Goal: Task Accomplishment & Management: Manage account settings

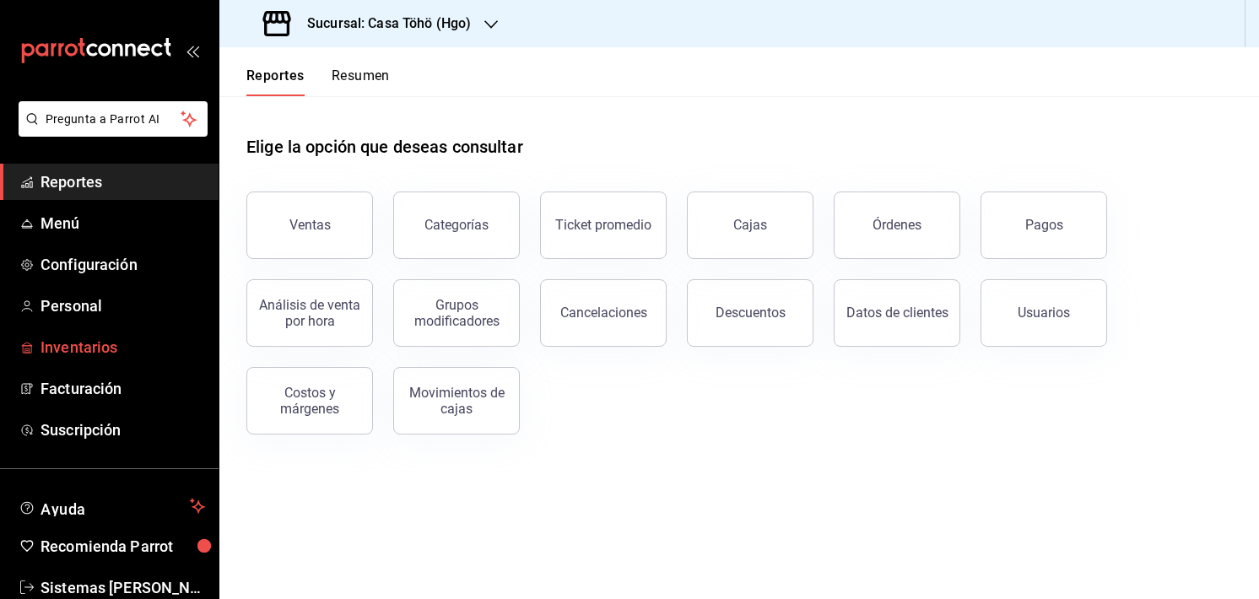
click at [79, 348] on span "Inventarios" at bounding box center [122, 347] width 164 height 23
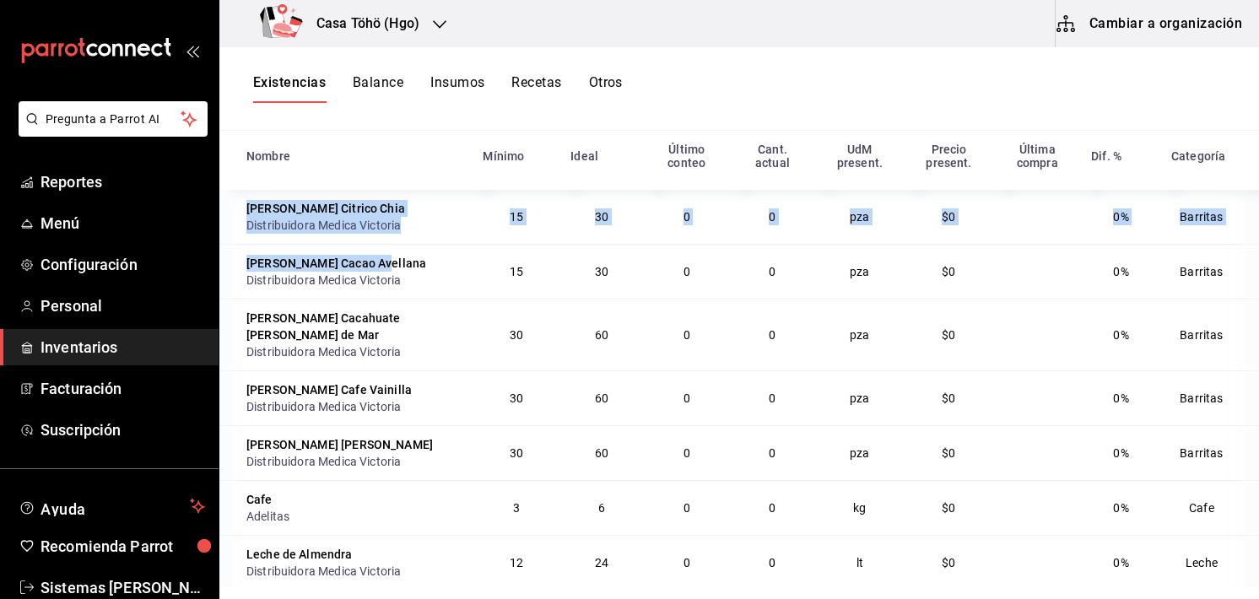
drag, startPoint x: 249, startPoint y: 213, endPoint x: 400, endPoint y: 268, distance: 160.9
click at [400, 268] on div "[PERSON_NAME] Cacao Avellana" at bounding box center [354, 263] width 216 height 17
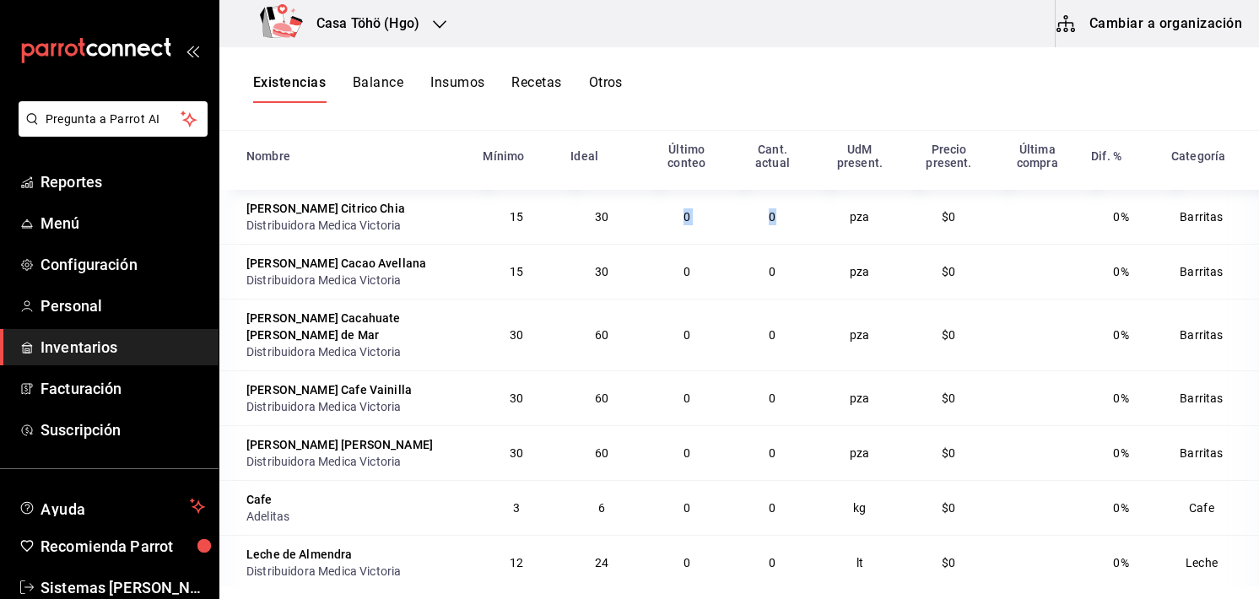
drag, startPoint x: 661, startPoint y: 207, endPoint x: 774, endPoint y: 222, distance: 114.1
click at [774, 222] on tr "[PERSON_NAME] Citrico Chia Distribuidora Medica Victoria 15 30 0 0 pza $0 0% Ba…" at bounding box center [738, 217] width 1039 height 54
click at [860, 349] on td "pza" at bounding box center [859, 335] width 89 height 72
click at [1115, 24] on button "Cambiar a organización" at bounding box center [1150, 23] width 190 height 47
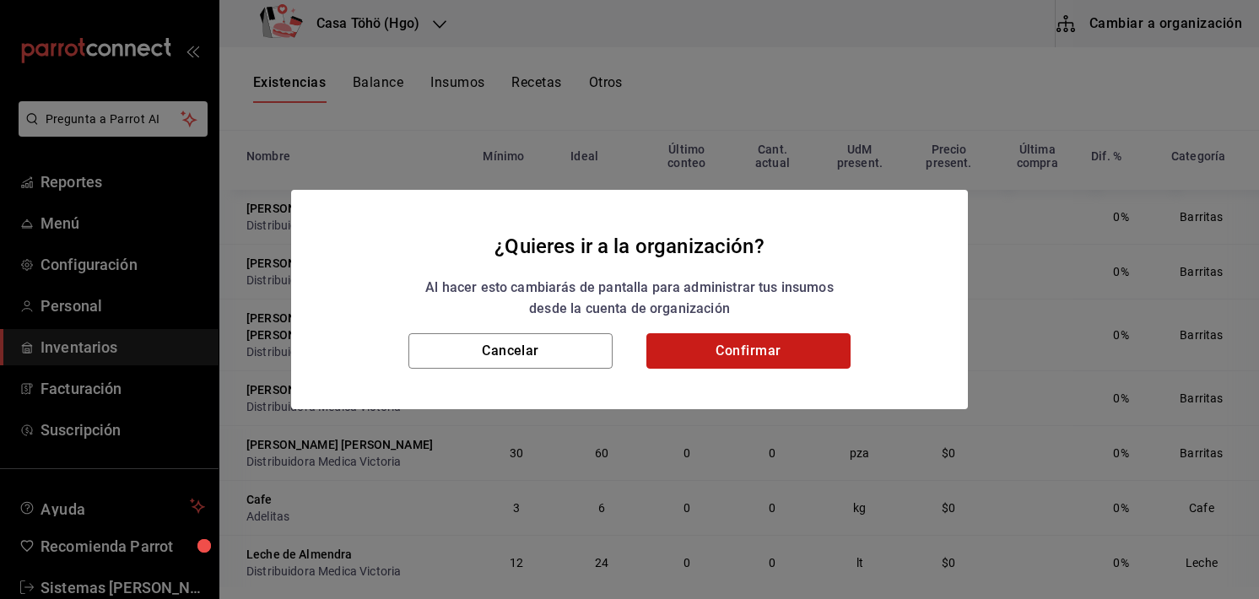
click at [709, 342] on button "Confirmar" at bounding box center [748, 350] width 204 height 35
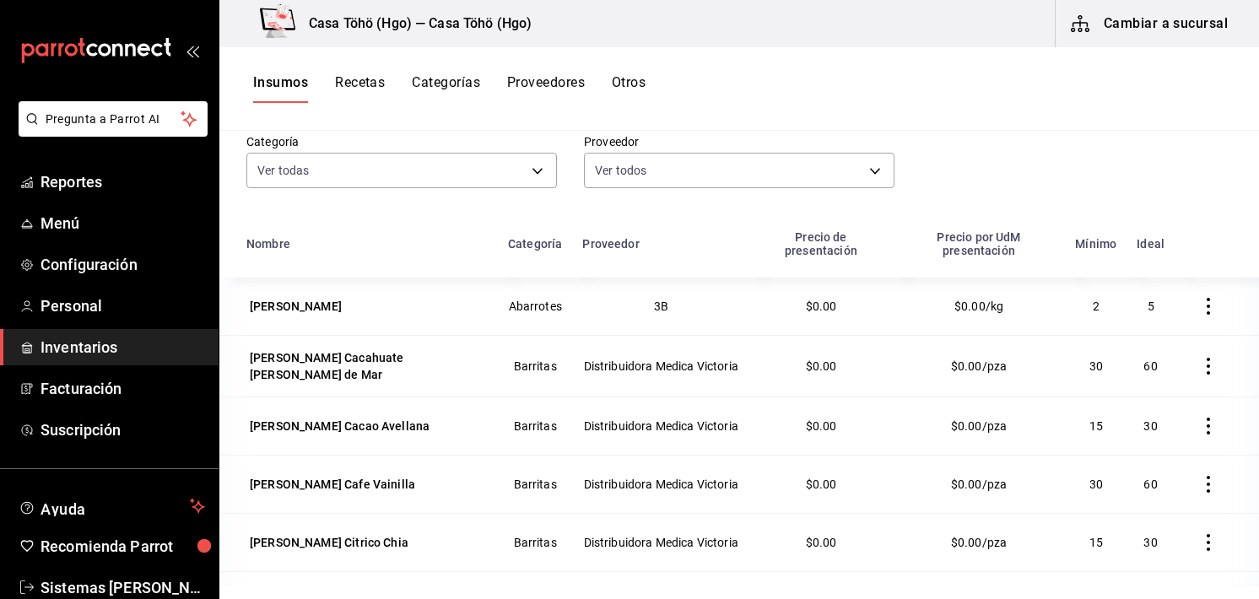
click at [299, 75] on button "Insumos" at bounding box center [280, 88] width 55 height 29
click at [108, 343] on span "Inventarios" at bounding box center [122, 347] width 164 height 23
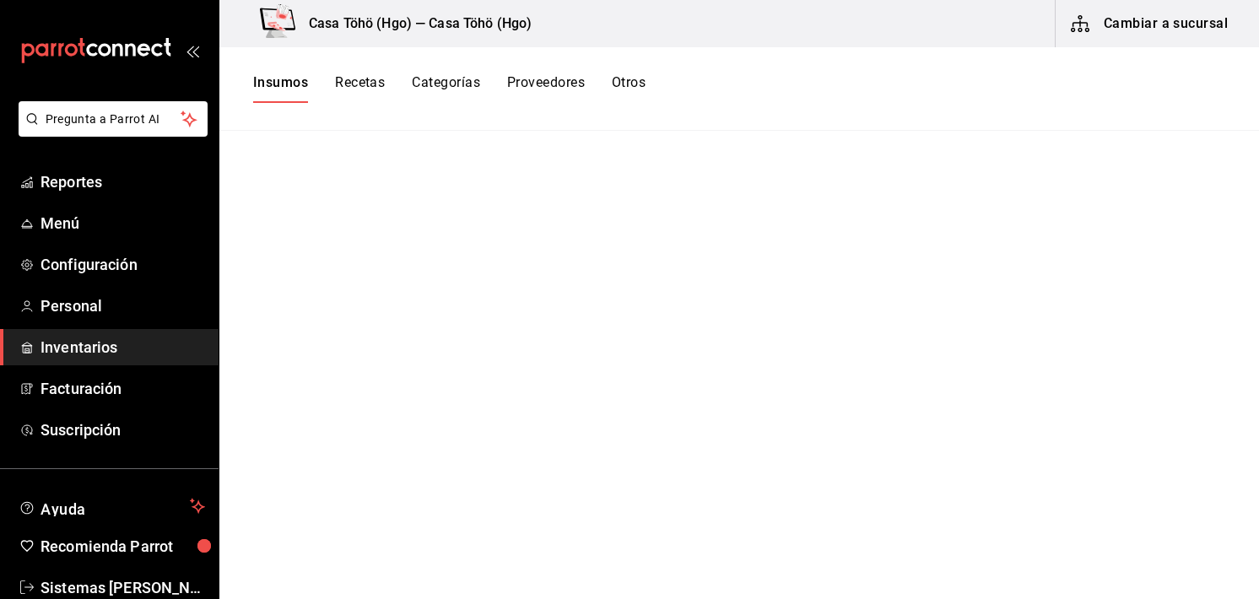
click at [358, 86] on button "Recetas" at bounding box center [360, 88] width 50 height 29
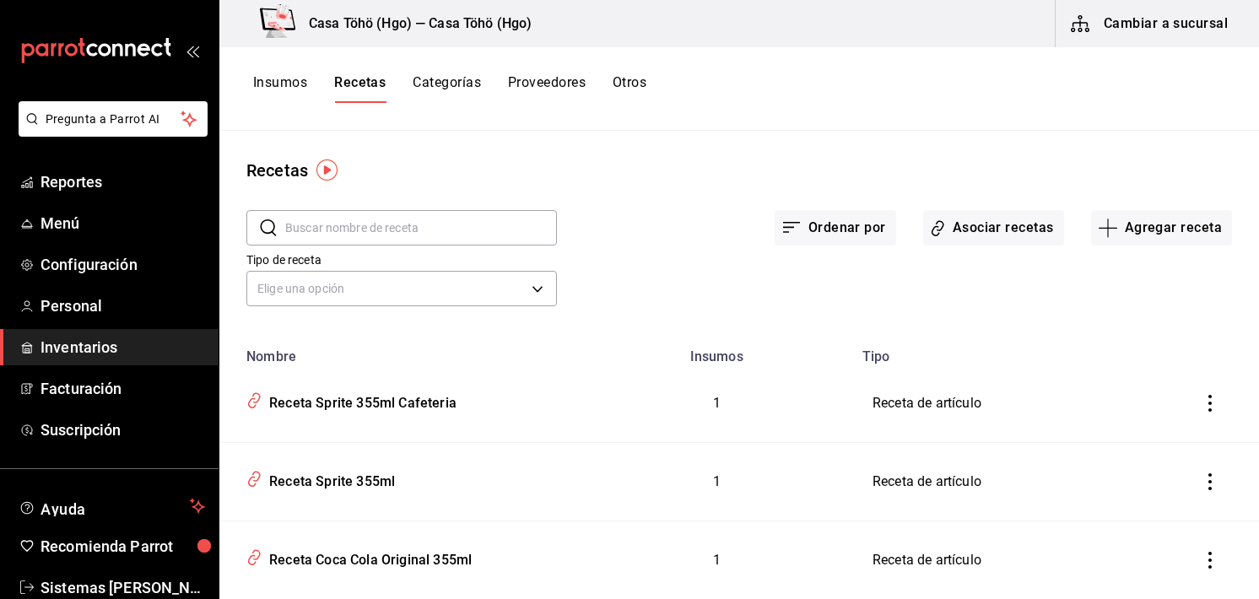
click at [303, 87] on button "Insumos" at bounding box center [280, 88] width 54 height 29
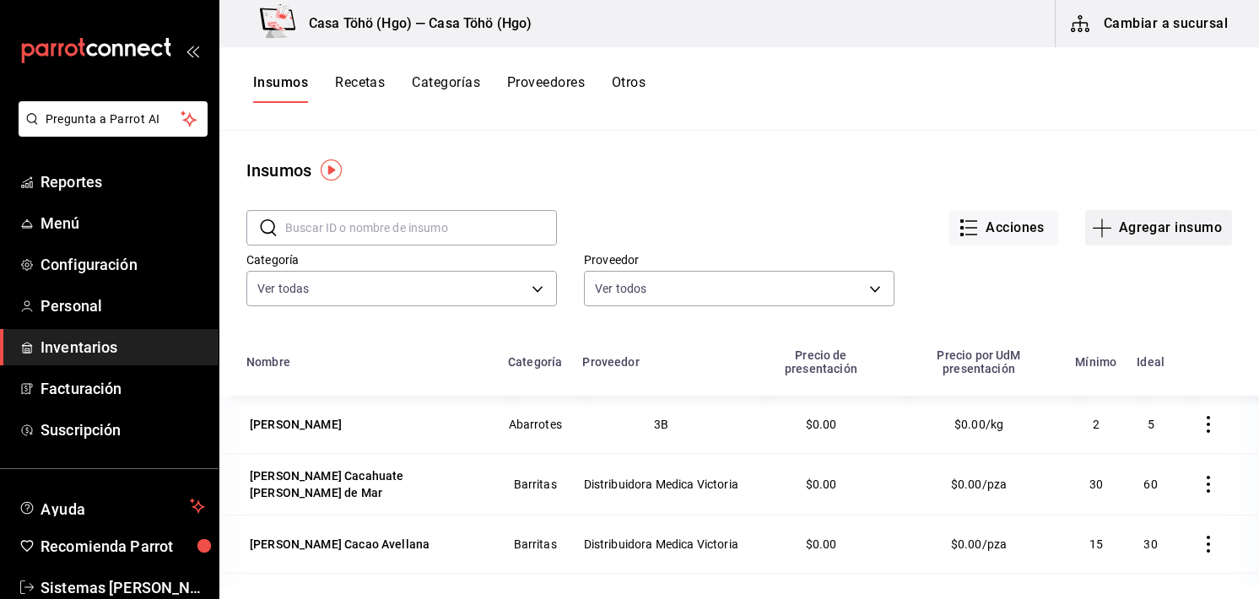
click at [1128, 230] on button "Agregar insumo" at bounding box center [1158, 227] width 147 height 35
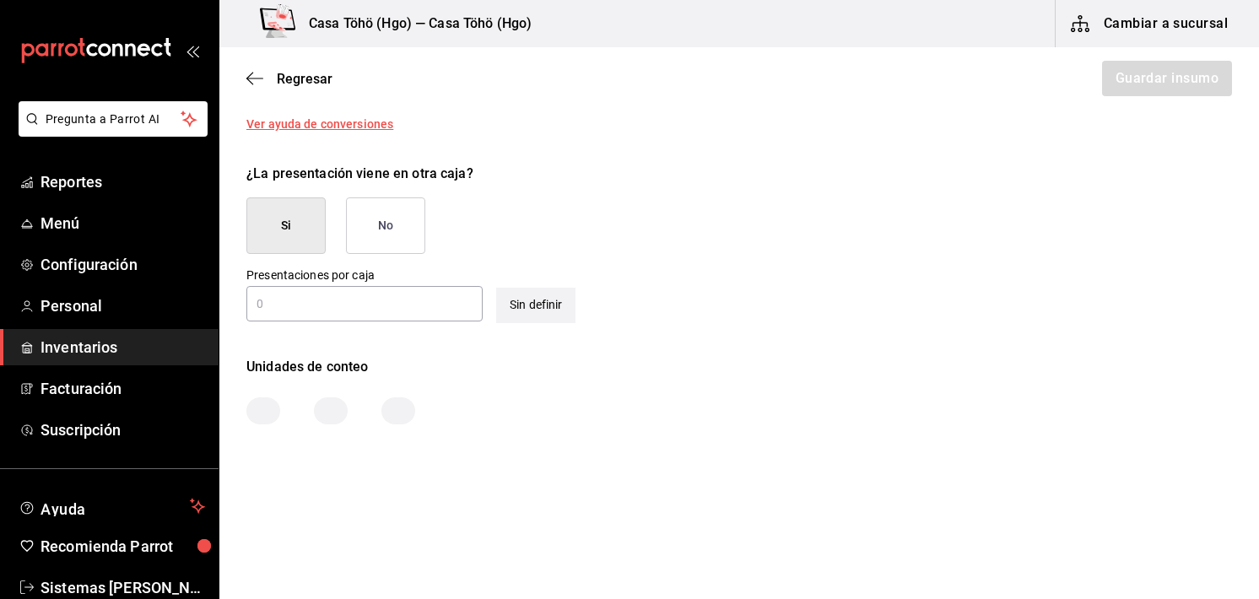
scroll to position [715, 0]
click at [324, 417] on div at bounding box center [331, 409] width 34 height 27
drag, startPoint x: 248, startPoint y: 65, endPoint x: 248, endPoint y: 78, distance: 13.5
click at [248, 78] on div "Regresar Guardar insumo" at bounding box center [738, 78] width 1039 height 62
click at [248, 78] on icon "button" at bounding box center [254, 78] width 17 height 15
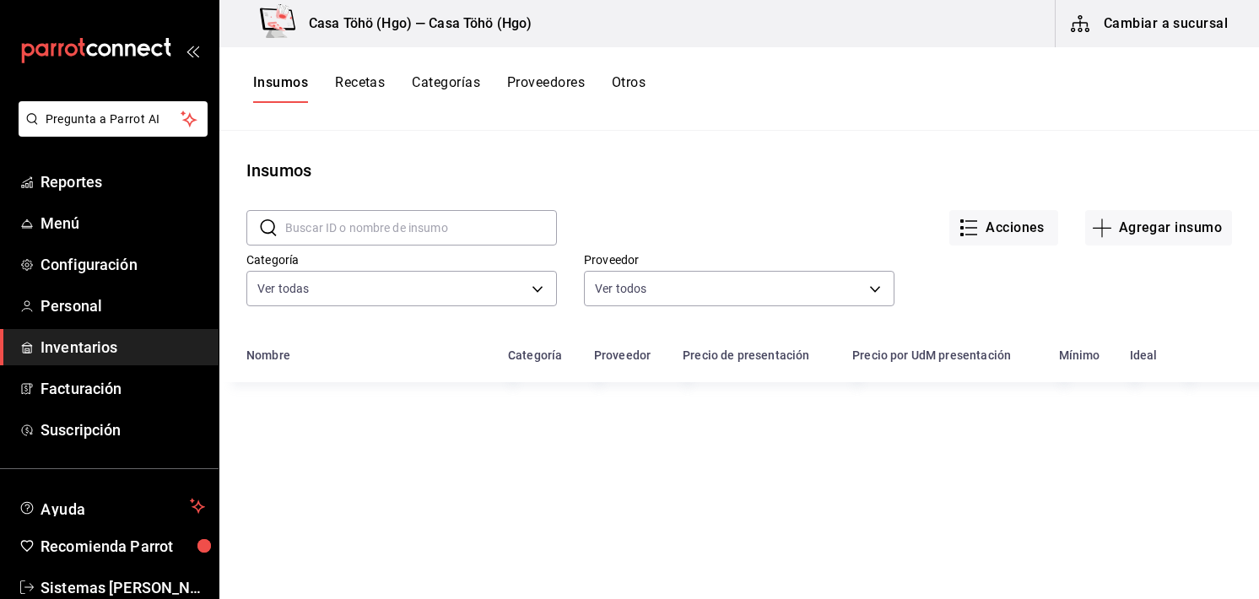
scroll to position [71, 0]
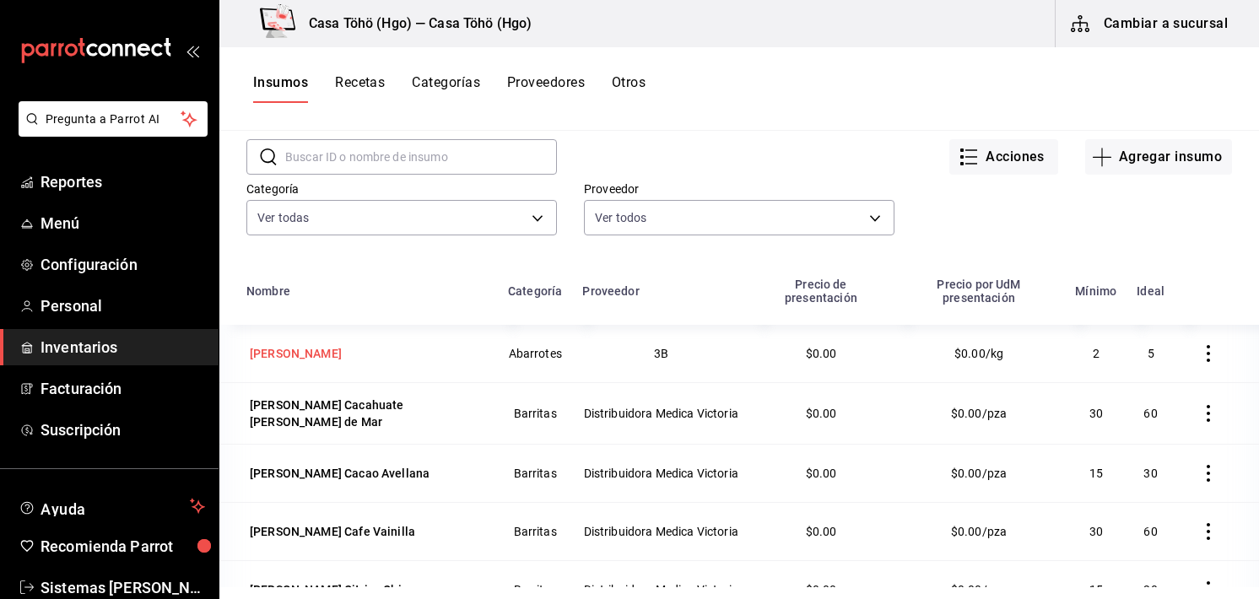
click at [344, 359] on div "[PERSON_NAME]" at bounding box center [366, 354] width 241 height 24
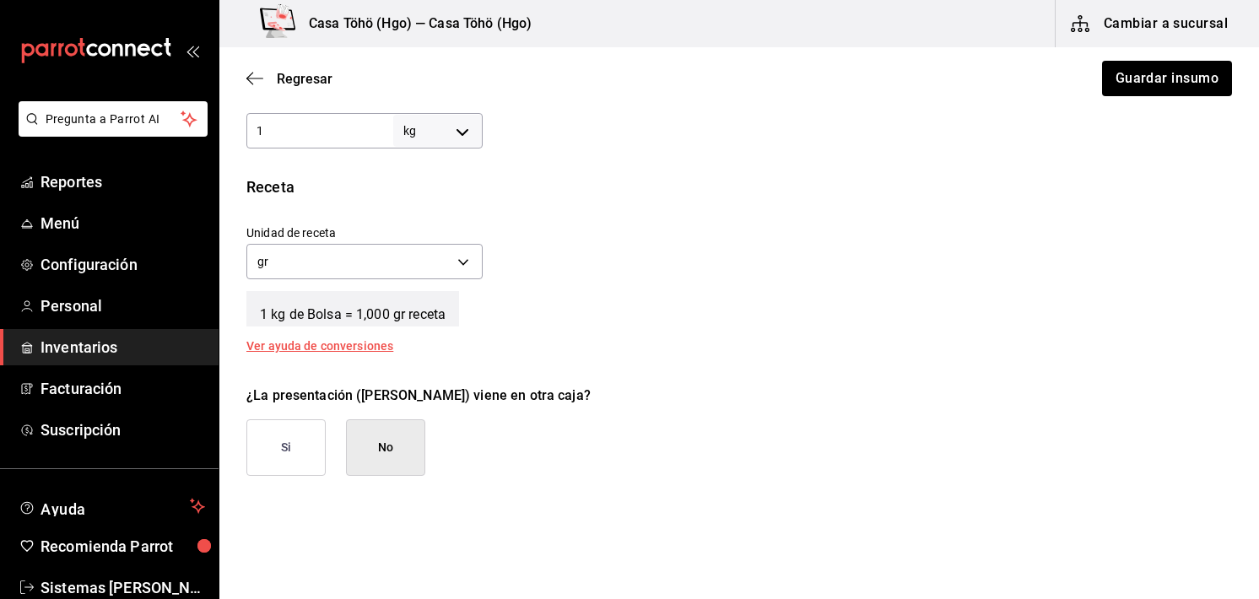
scroll to position [724, 0]
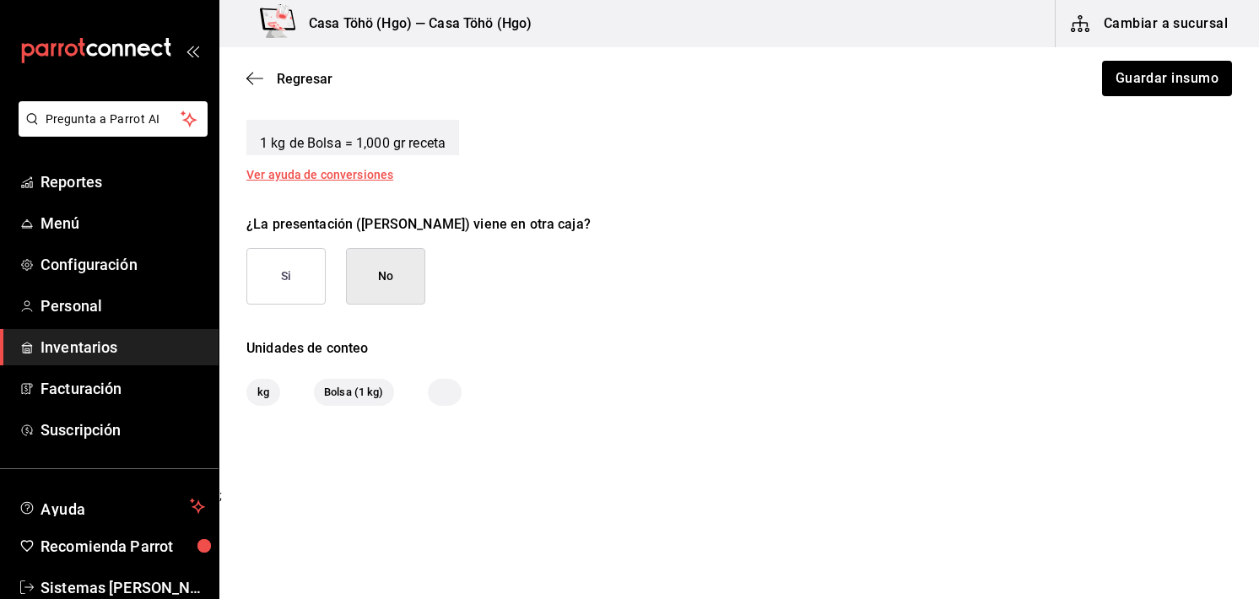
click at [345, 396] on span "Bolsa (1 kg)" at bounding box center [354, 392] width 80 height 17
click at [445, 392] on div at bounding box center [445, 392] width 34 height 27
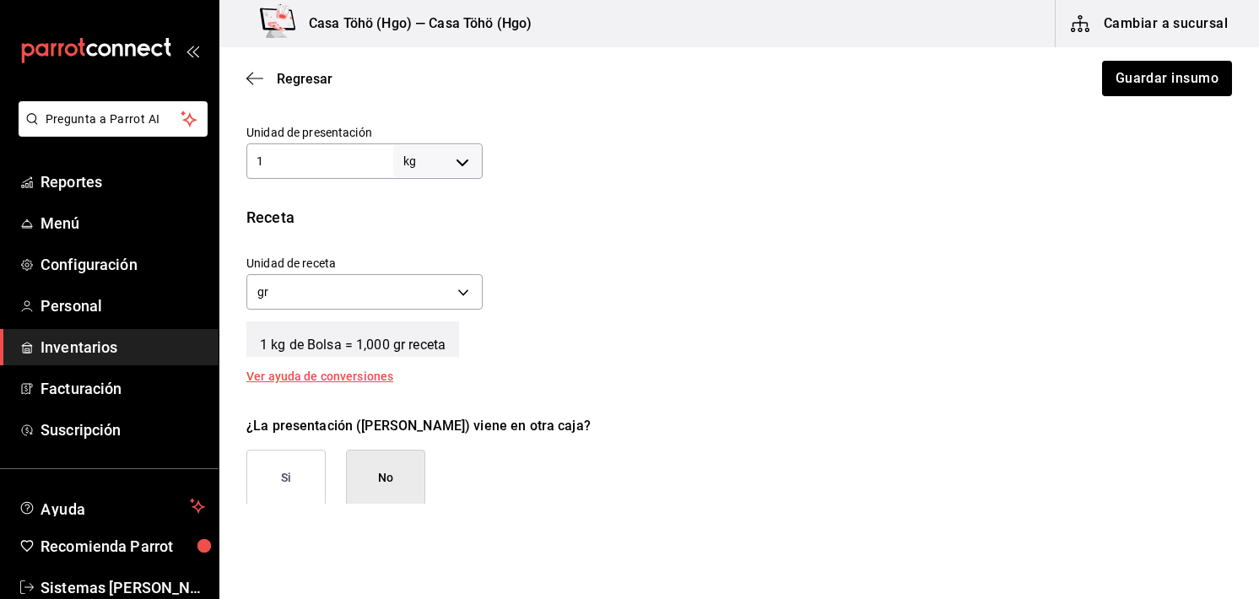
scroll to position [590, 0]
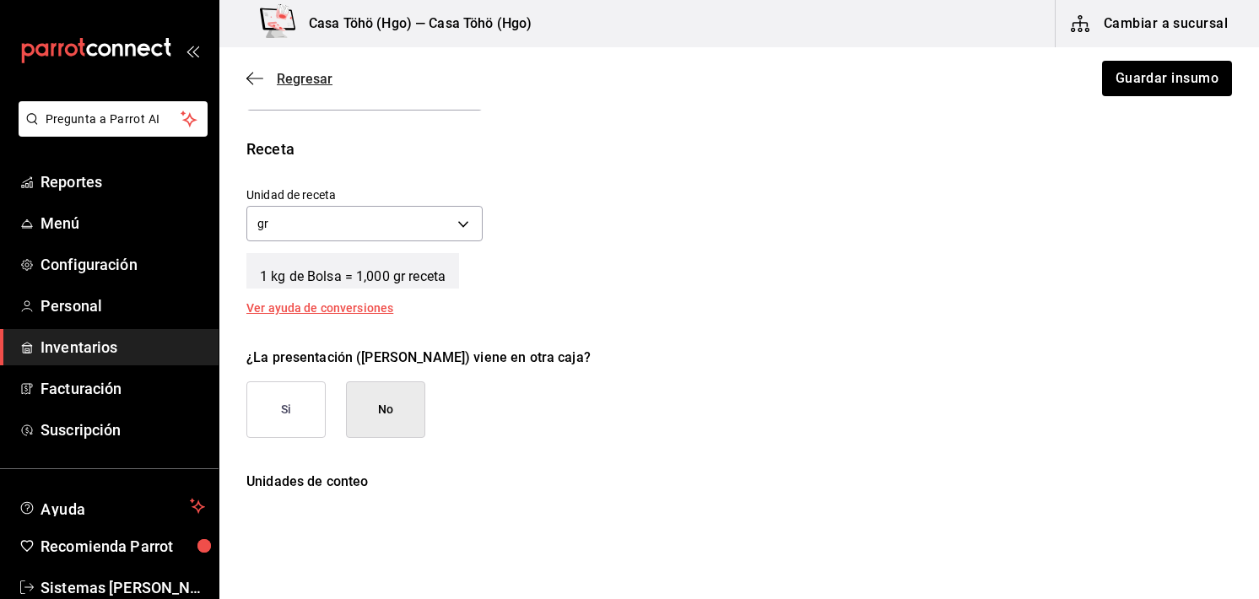
click at [247, 76] on icon "button" at bounding box center [254, 78] width 17 height 15
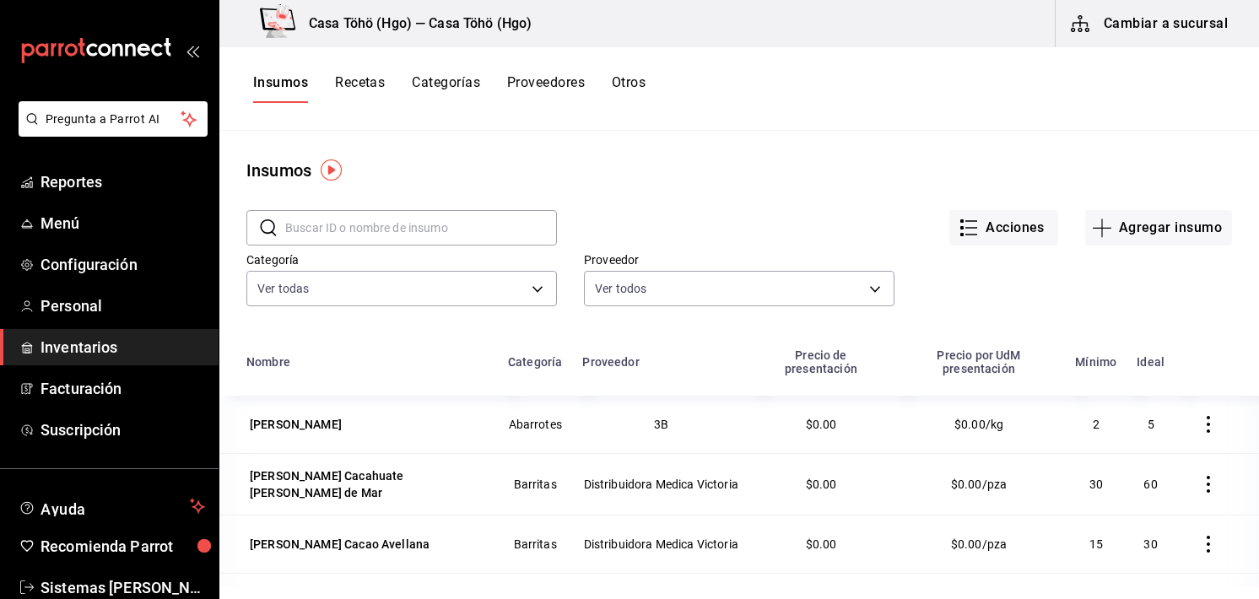
scroll to position [69, 0]
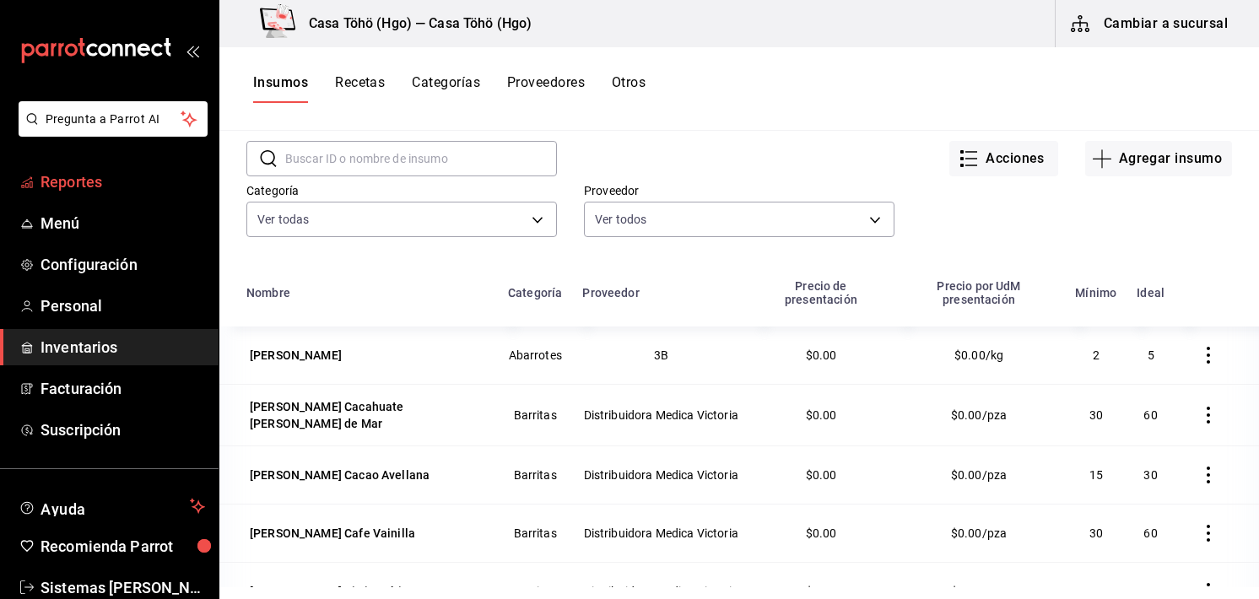
click at [71, 184] on span "Reportes" at bounding box center [122, 181] width 164 height 23
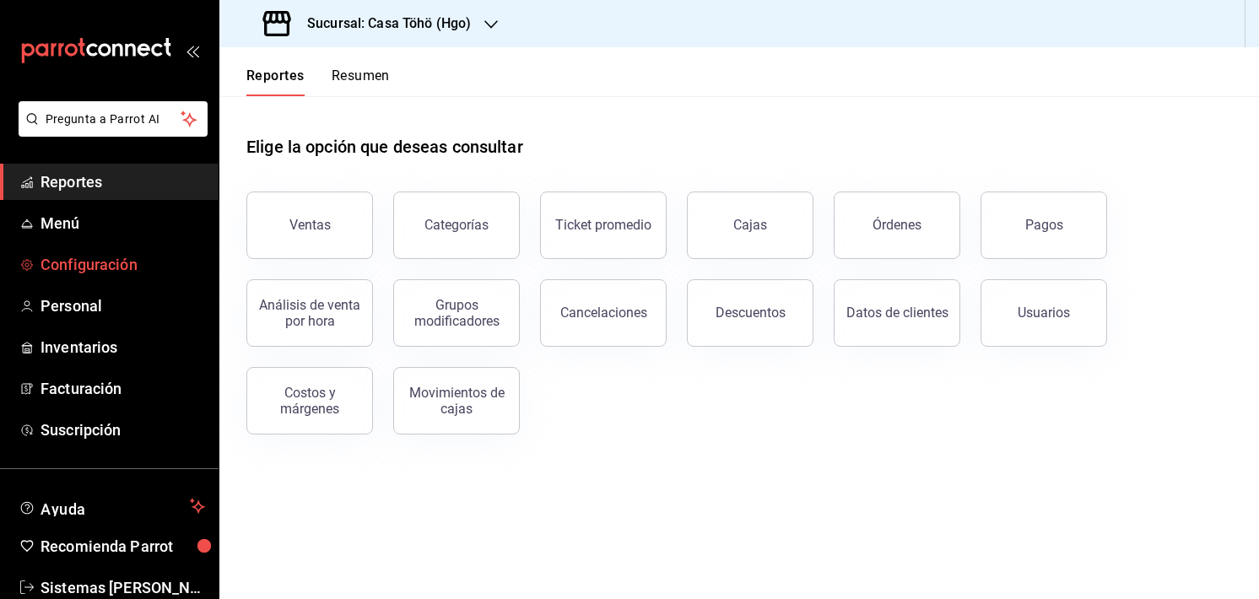
click at [84, 262] on span "Configuración" at bounding box center [122, 264] width 164 height 23
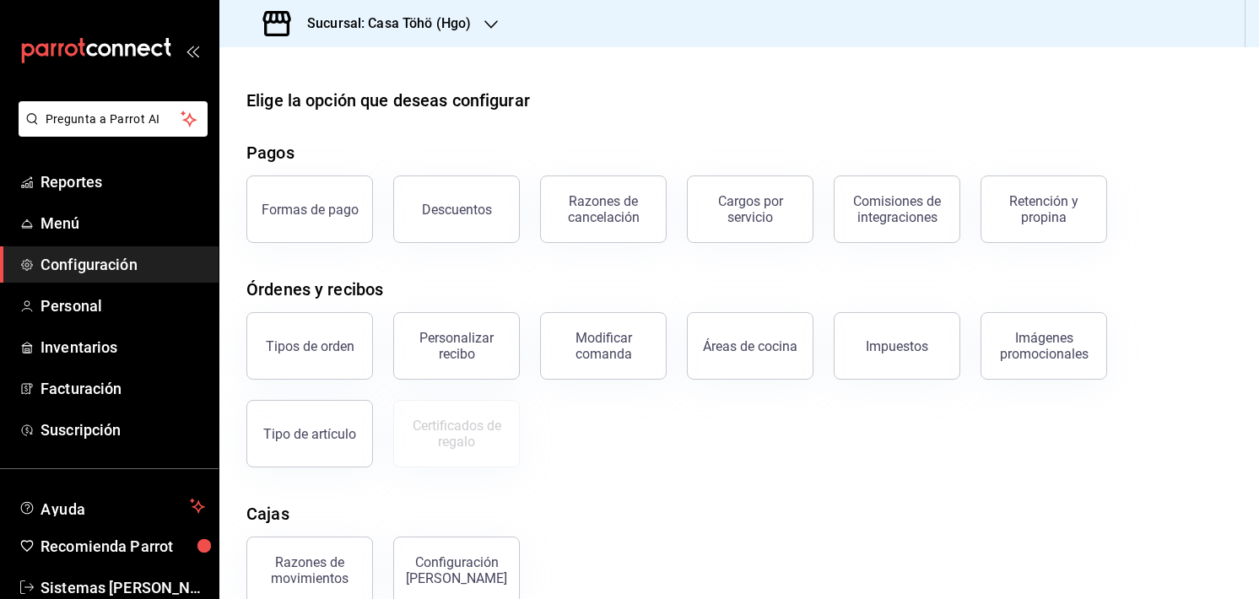
scroll to position [169, 0]
